Goal: Task Accomplishment & Management: Use online tool/utility

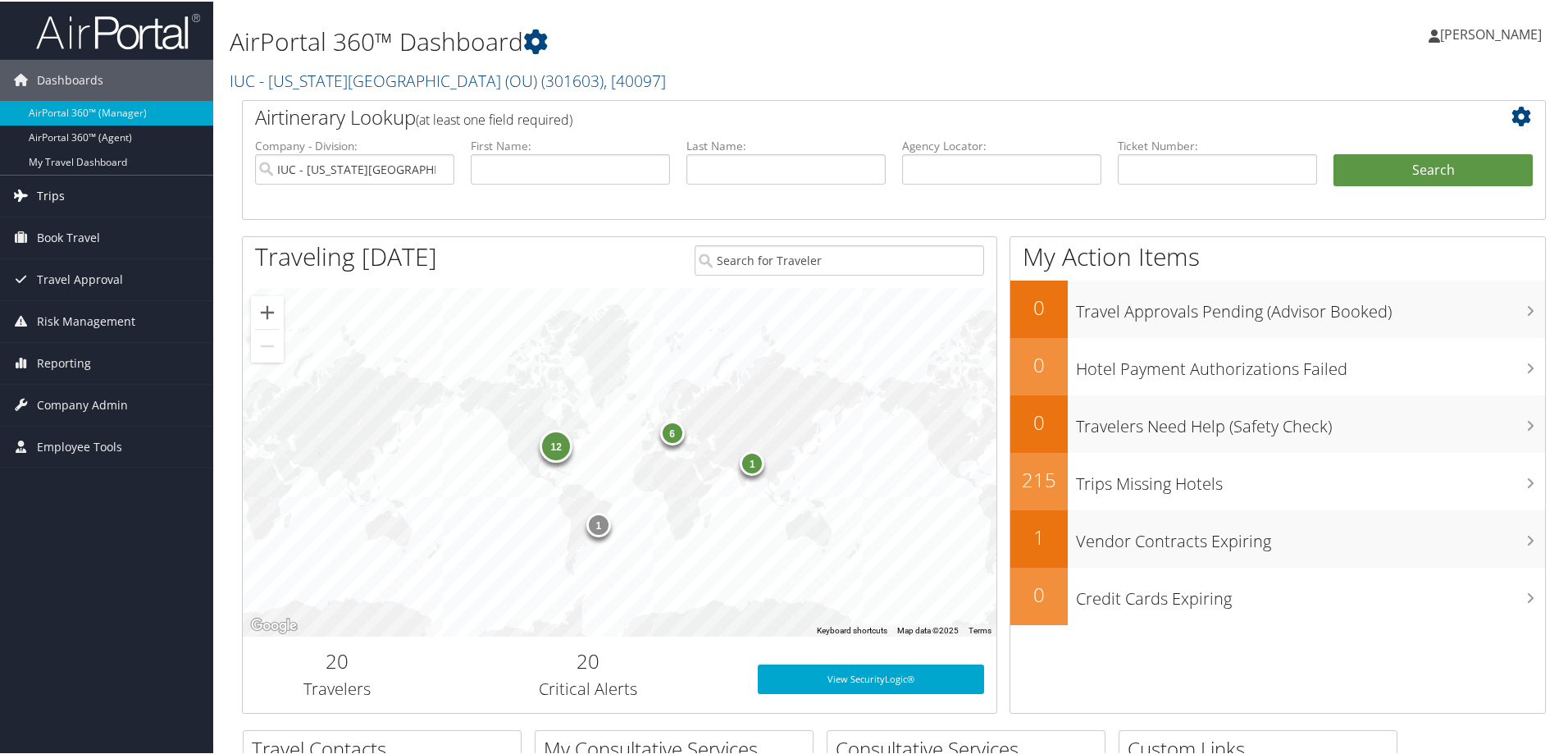
click at [53, 197] on span "Trips" at bounding box center [50, 194] width 28 height 41
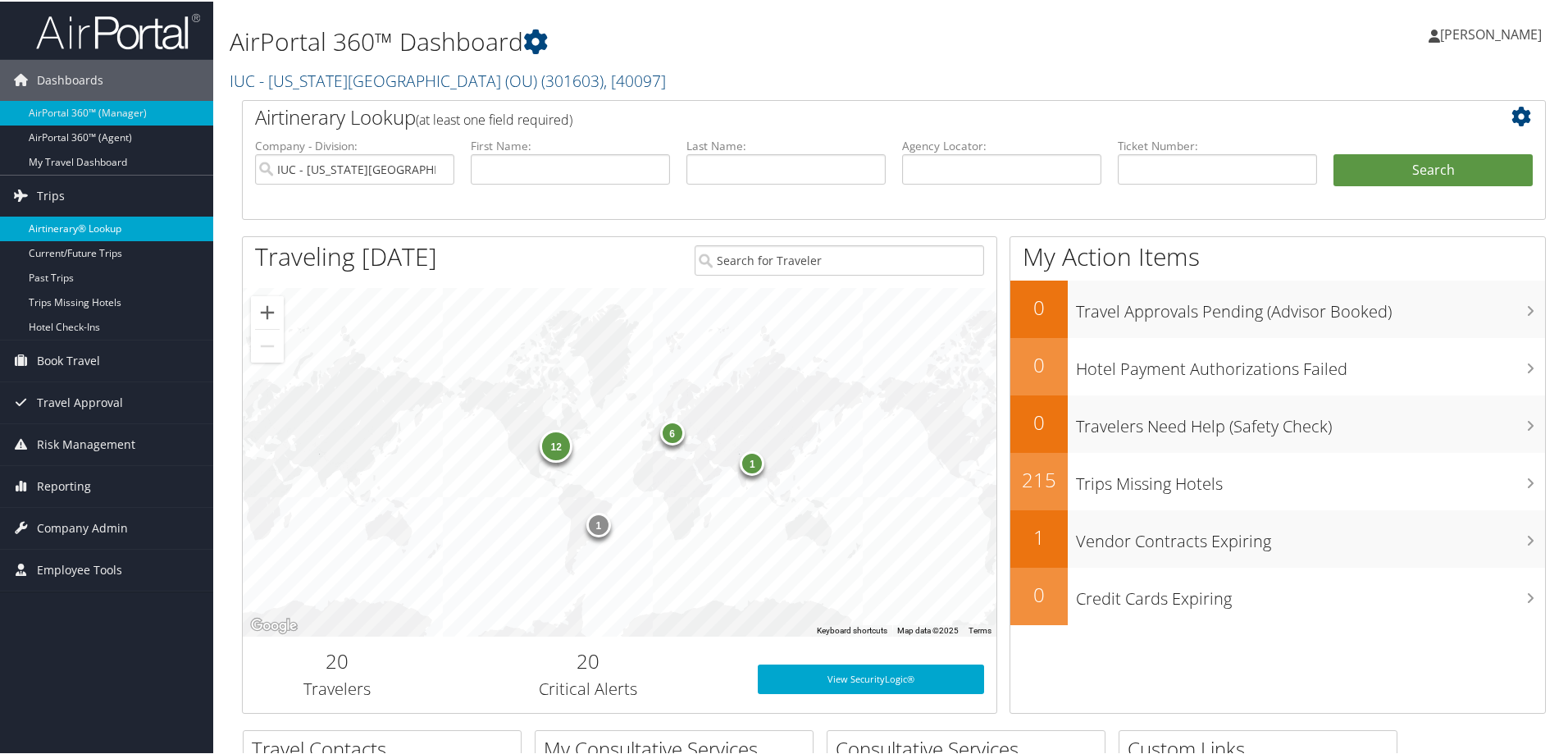
click at [55, 222] on link "Airtinerary® Lookup" at bounding box center [106, 227] width 213 height 25
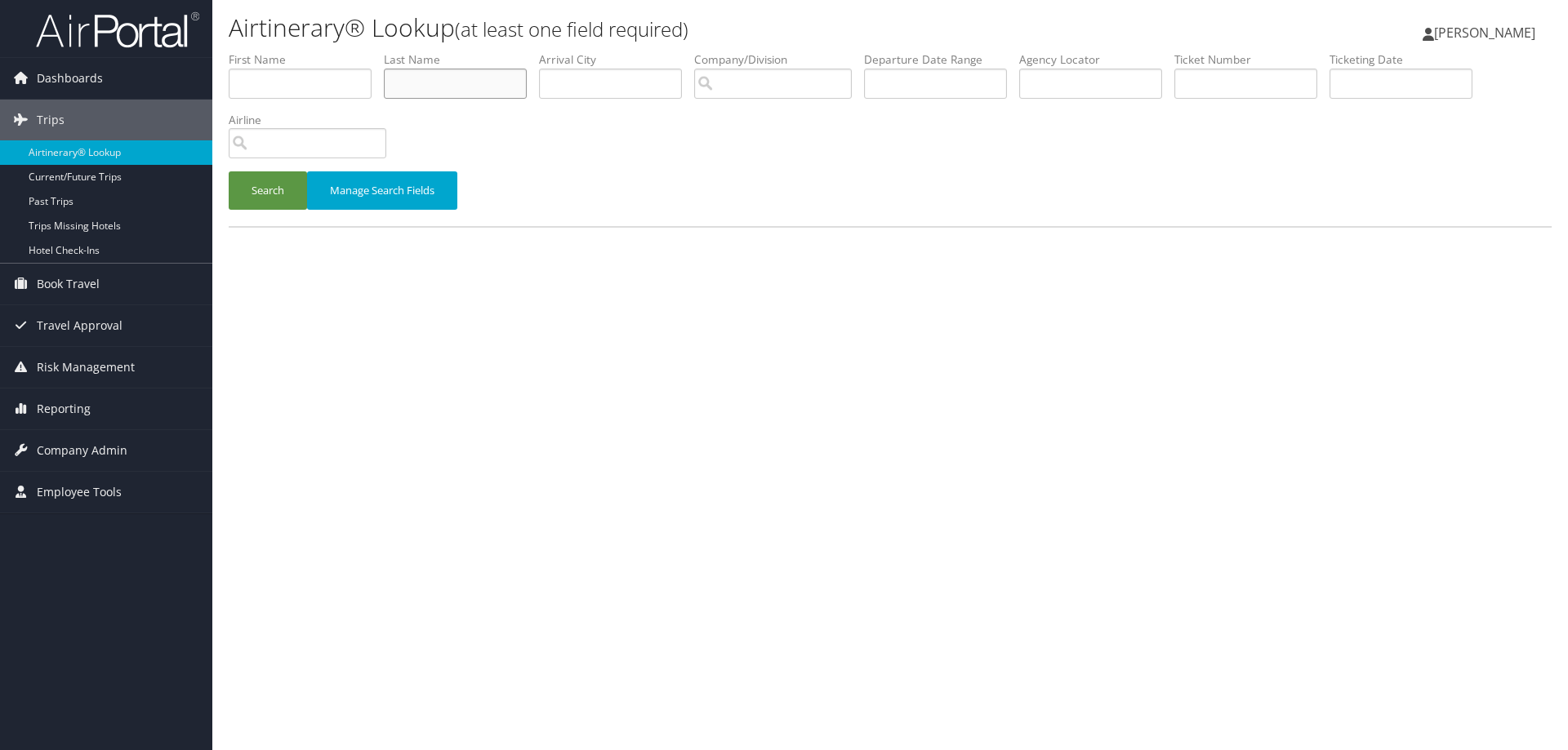
click at [468, 84] on input "text" at bounding box center [455, 83] width 143 height 30
type input "[PERSON_NAME]"
click at [731, 100] on li "Company/Division" at bounding box center [779, 80] width 170 height 59
click at [758, 89] on input "search" at bounding box center [773, 83] width 157 height 30
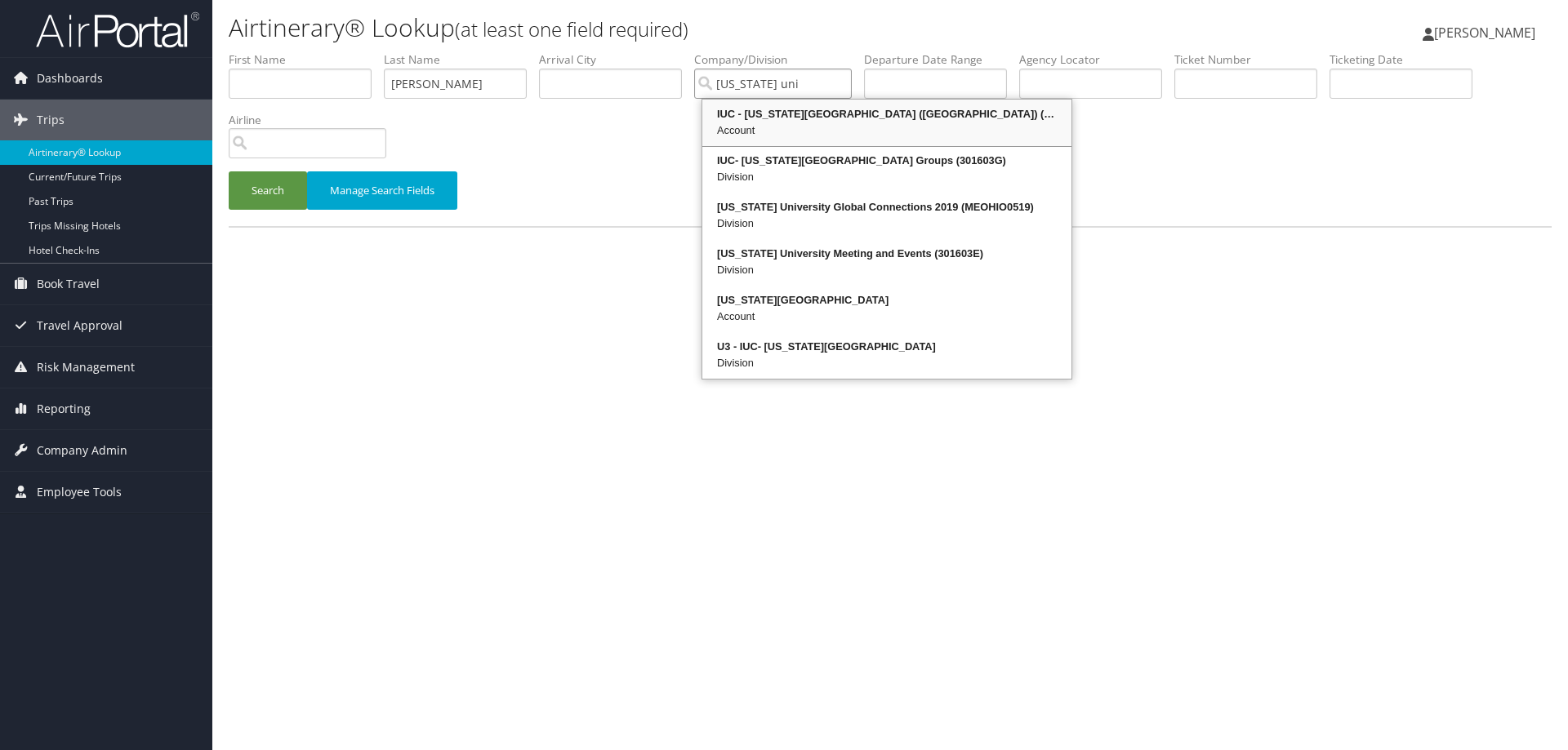
click at [760, 116] on div "IUC - [US_STATE][GEOGRAPHIC_DATA] ([GEOGRAPHIC_DATA]) (301603)" at bounding box center [886, 114] width 365 height 16
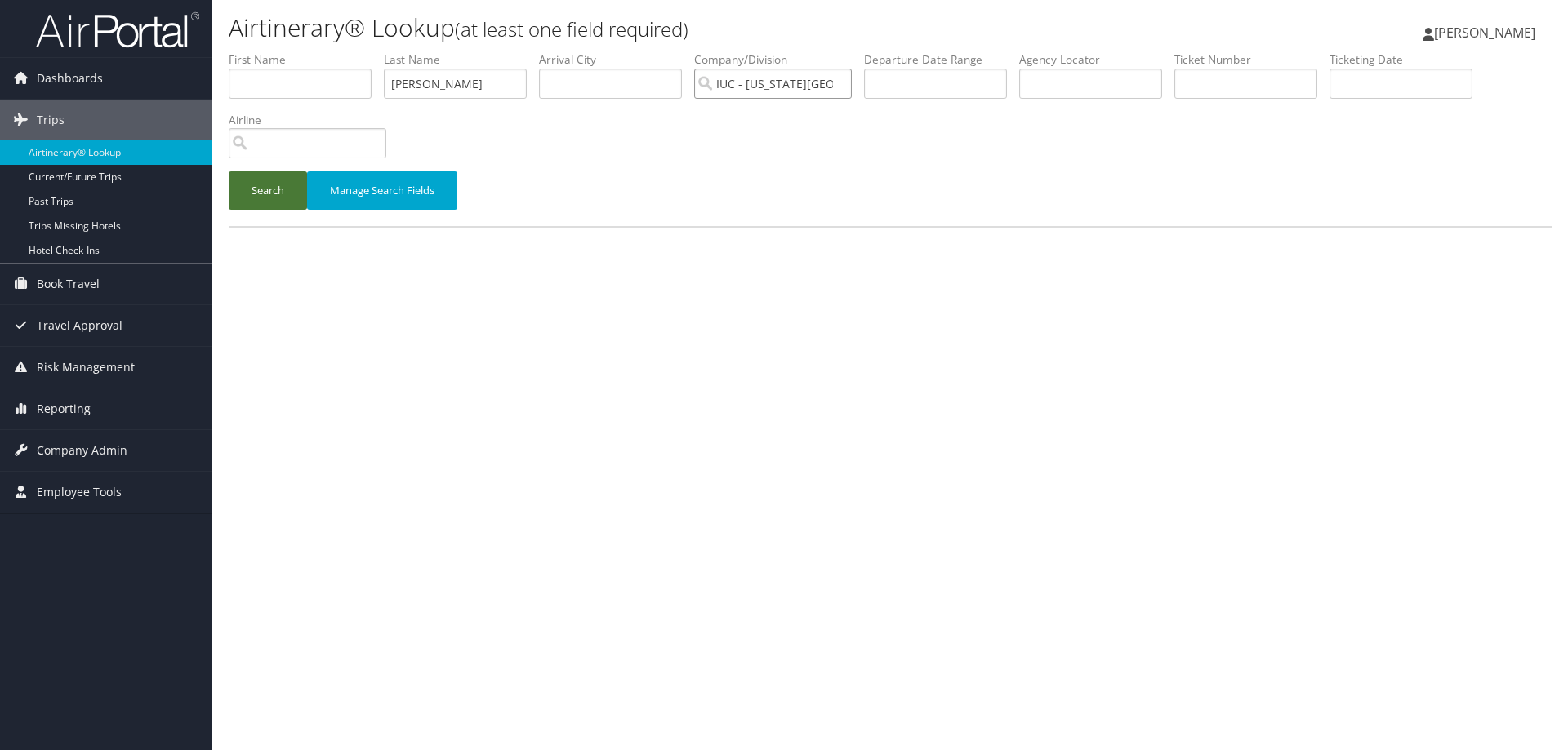
type input "IUC - [US_STATE][GEOGRAPHIC_DATA] (OU)"
click at [266, 200] on button "Search" at bounding box center [268, 191] width 79 height 38
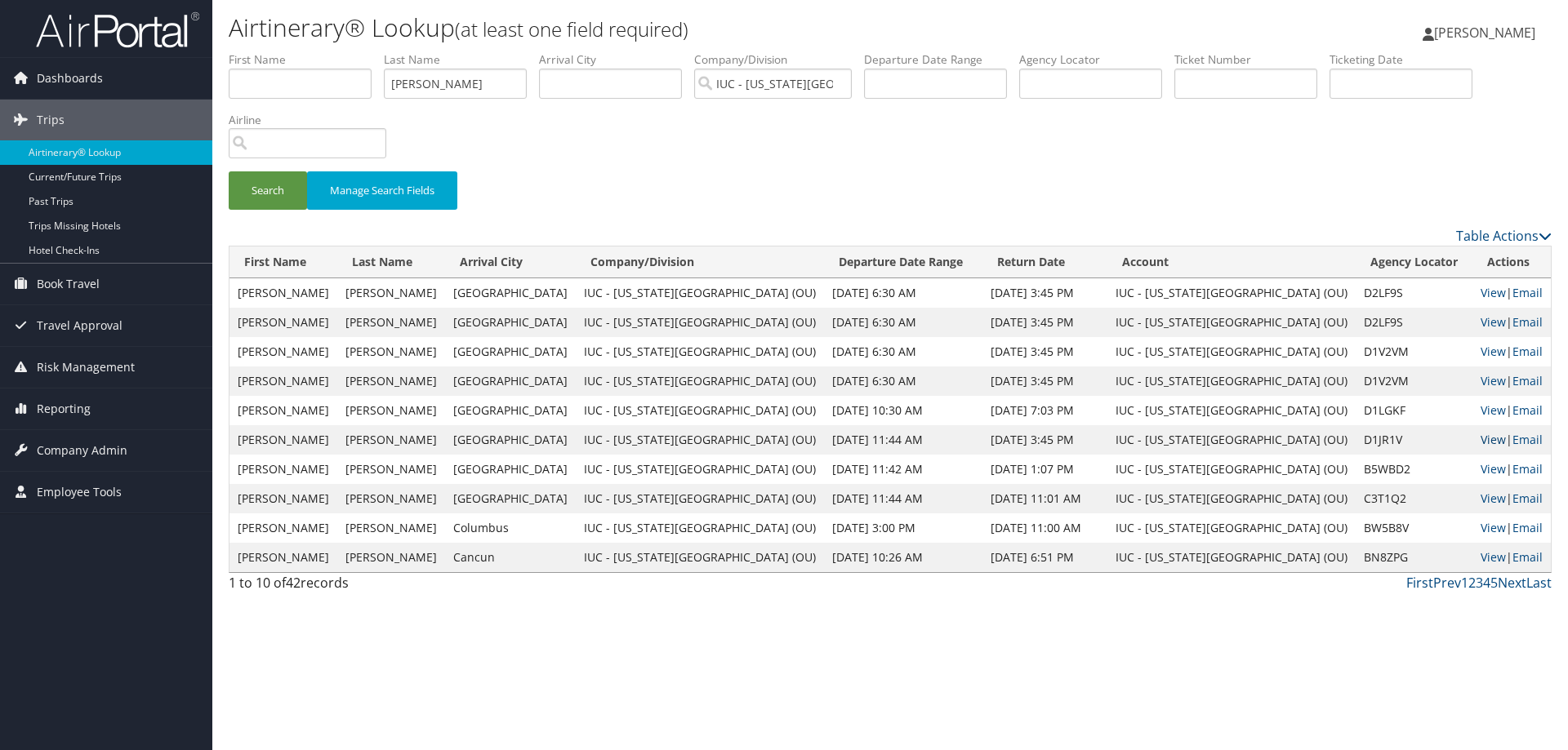
click at [1480, 432] on link "View" at bounding box center [1493, 439] width 26 height 16
click at [1480, 470] on link "View" at bounding box center [1493, 469] width 26 height 16
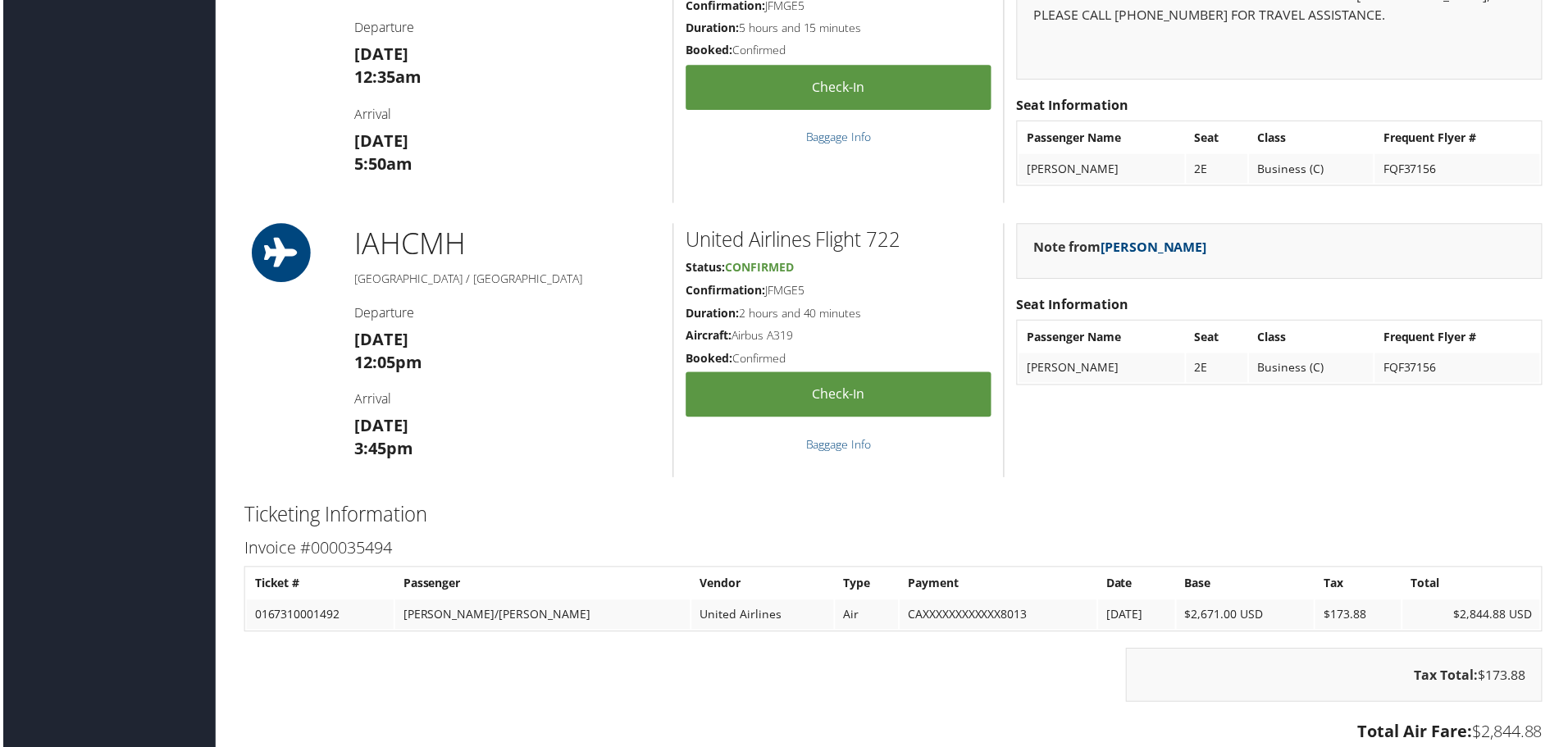
scroll to position [1367, 0]
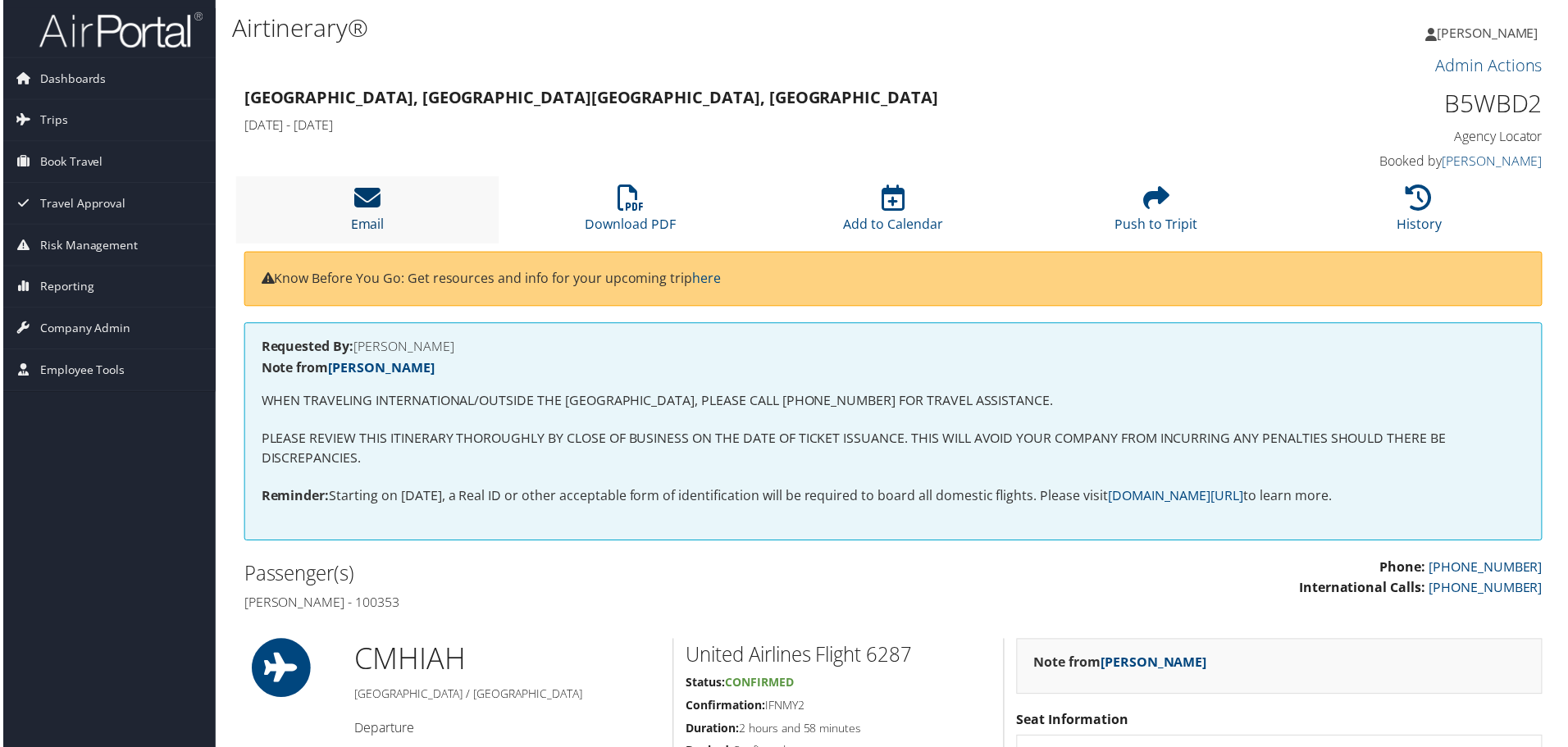
click at [358, 210] on icon at bounding box center [365, 198] width 27 height 27
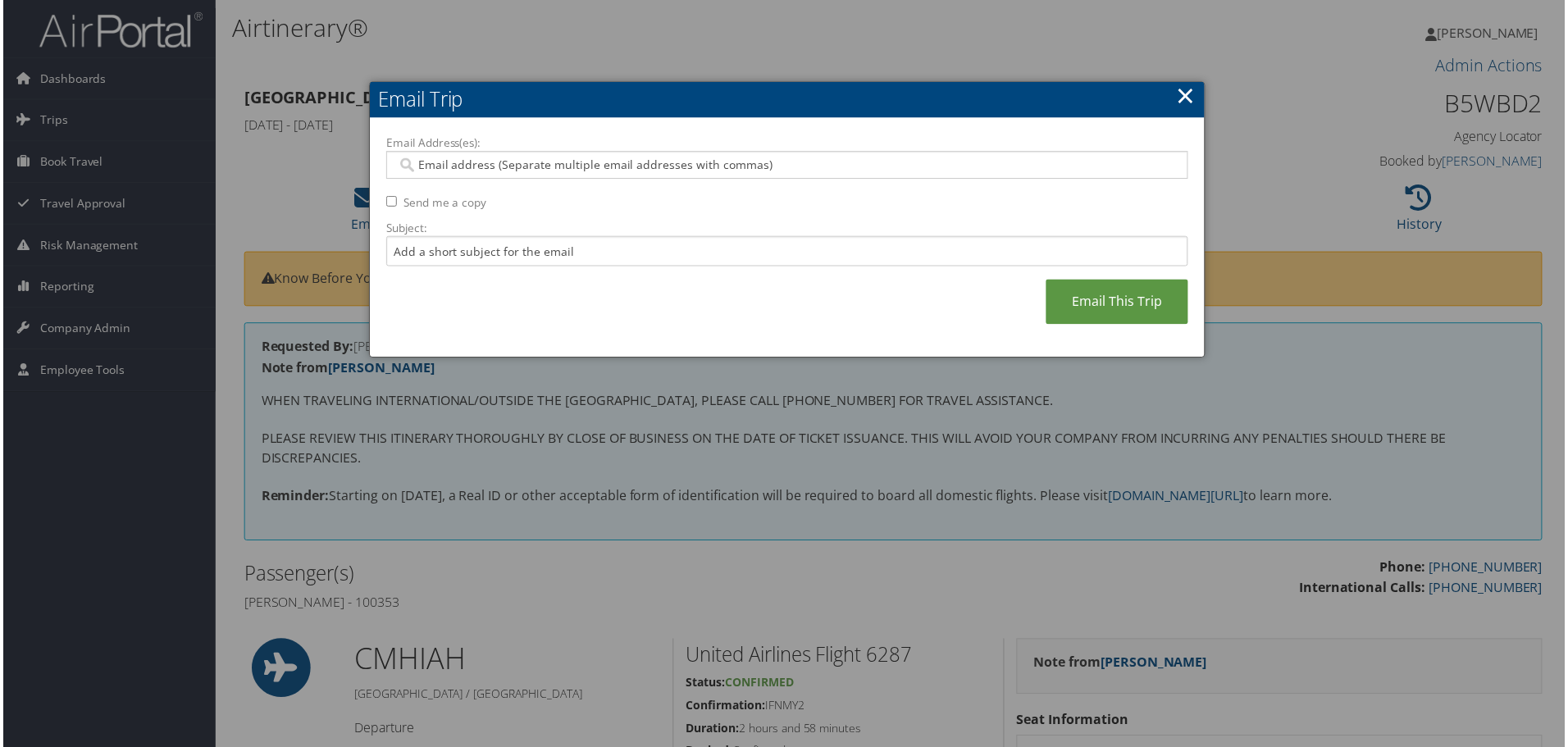
click at [443, 166] on input "Email Address(es):" at bounding box center [787, 166] width 783 height 17
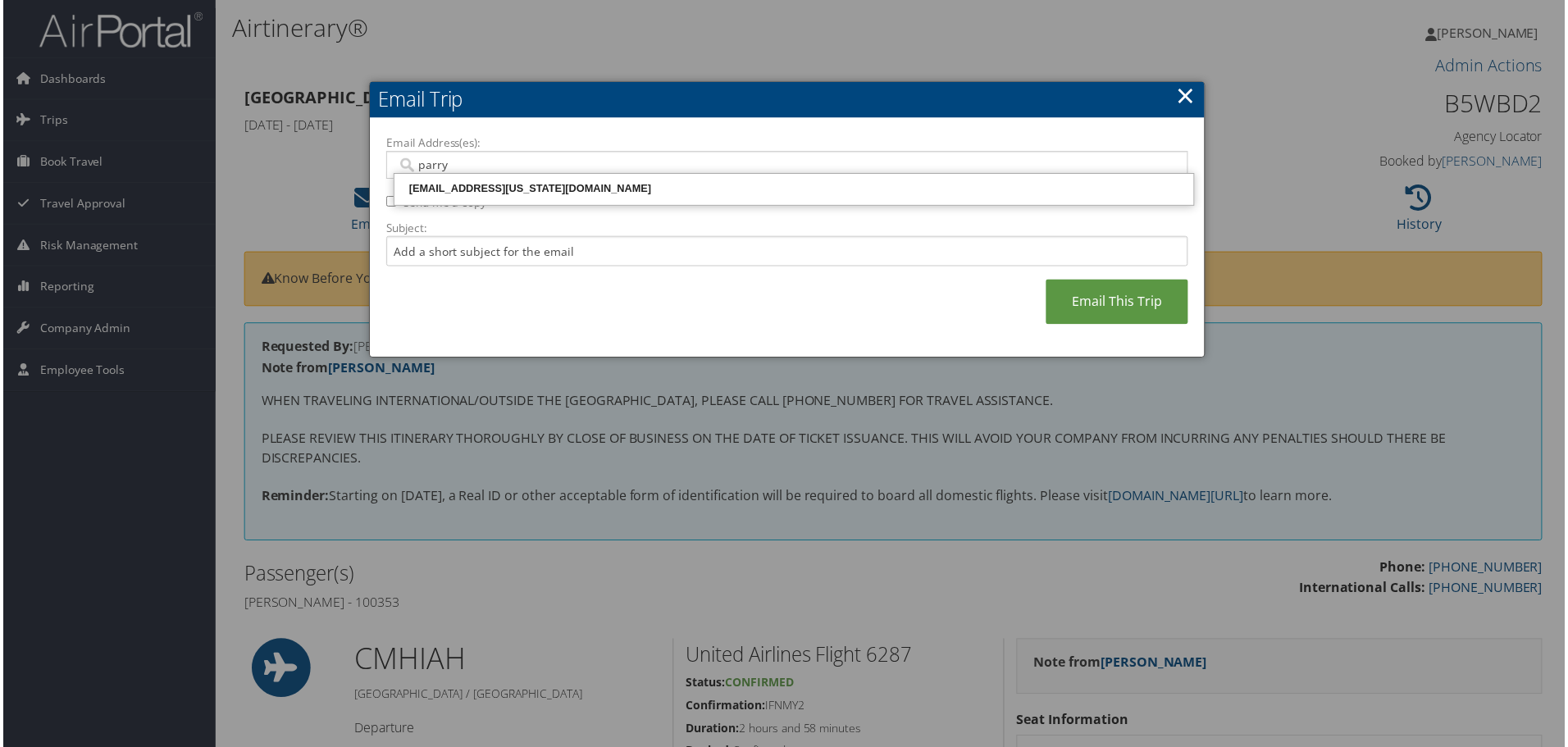
type input "parryj"
drag, startPoint x: 478, startPoint y: 189, endPoint x: 487, endPoint y: 192, distance: 9.5
click at [483, 192] on div "PARRYJ@OHIO.EDU" at bounding box center [794, 189] width 798 height 17
type input "PARRYJ@OHIO.EDU"
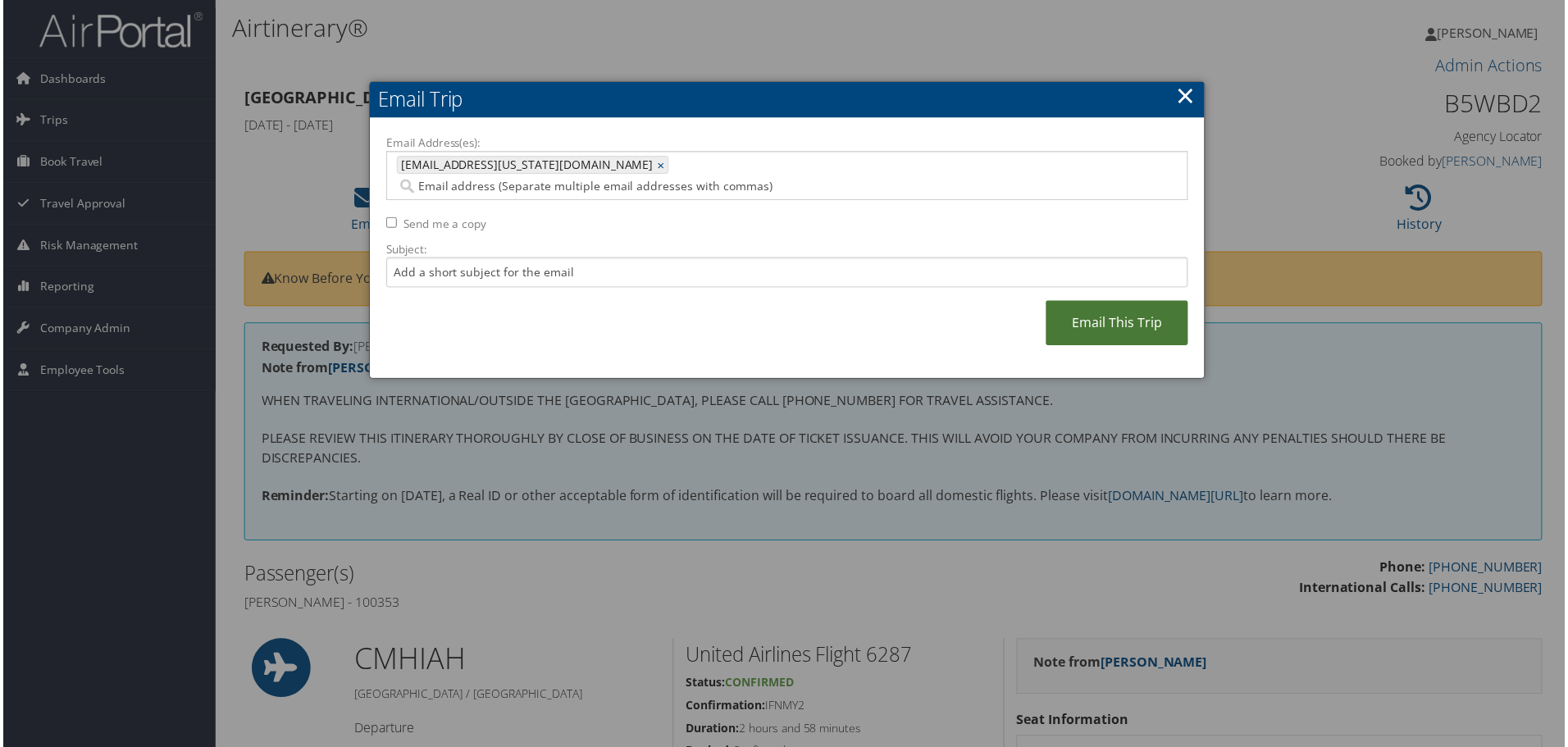
click at [1094, 305] on link "Email This Trip" at bounding box center [1118, 324] width 142 height 45
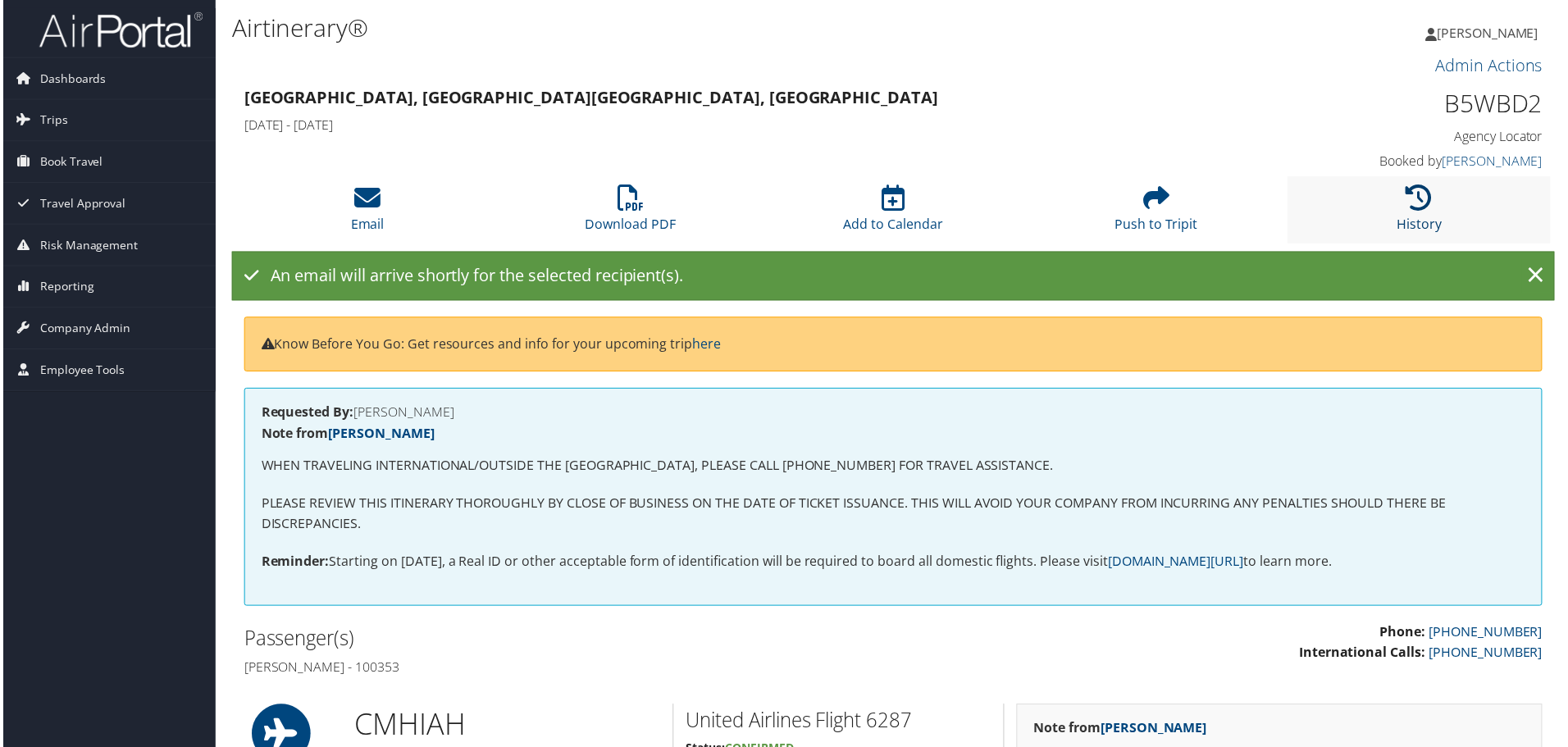
click at [1409, 200] on icon at bounding box center [1422, 198] width 27 height 27
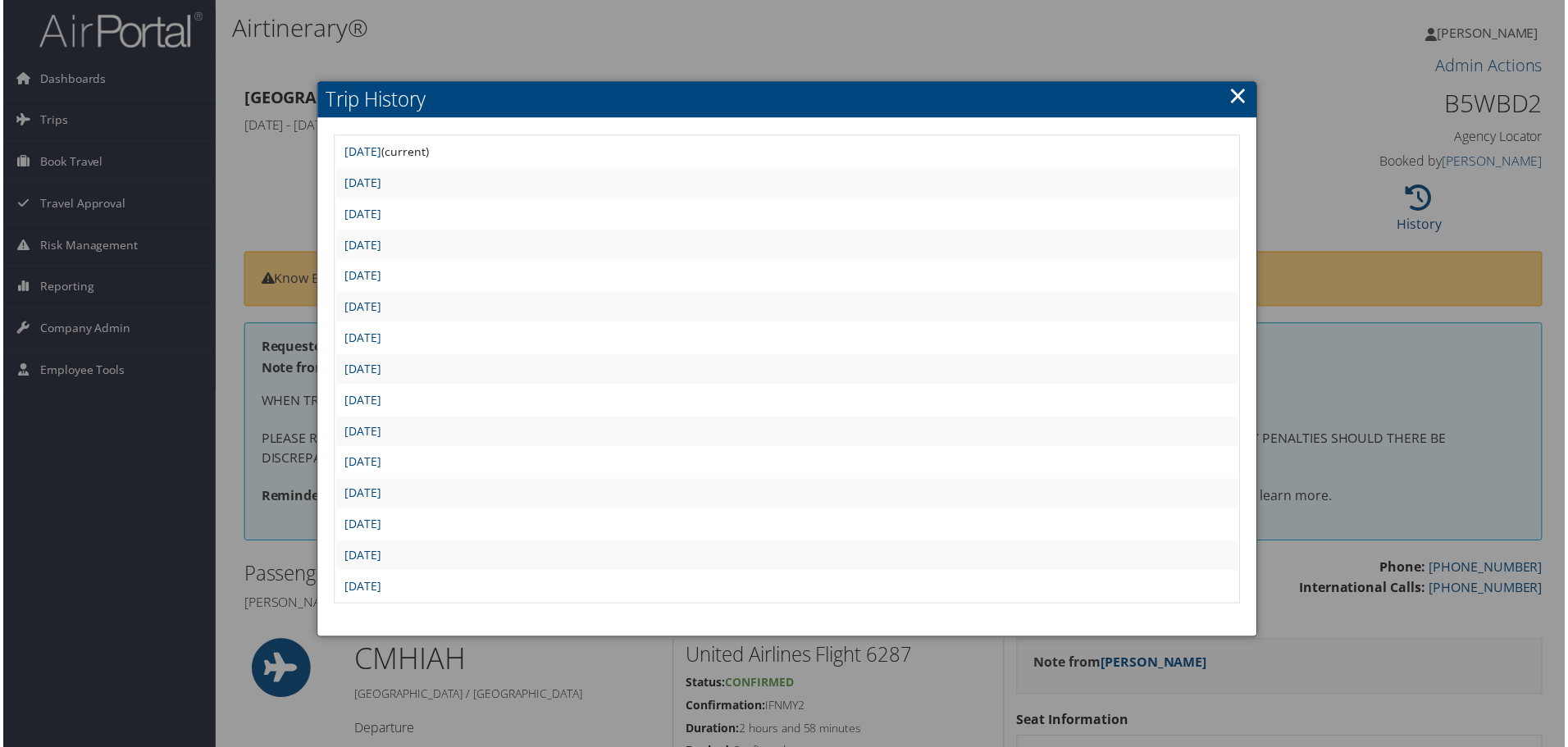
drag, startPoint x: 704, startPoint y: 50, endPoint x: 665, endPoint y: 15, distance: 52.4
click at [703, 48] on div at bounding box center [788, 376] width 1575 height 753
